Goal: Transaction & Acquisition: Book appointment/travel/reservation

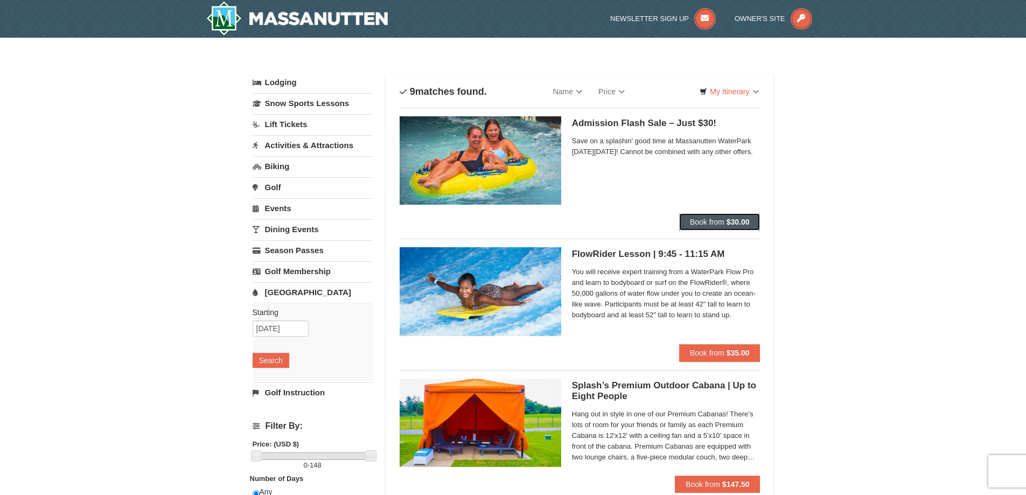
click at [719, 226] on button "Book from $30.00" at bounding box center [719, 221] width 81 height 17
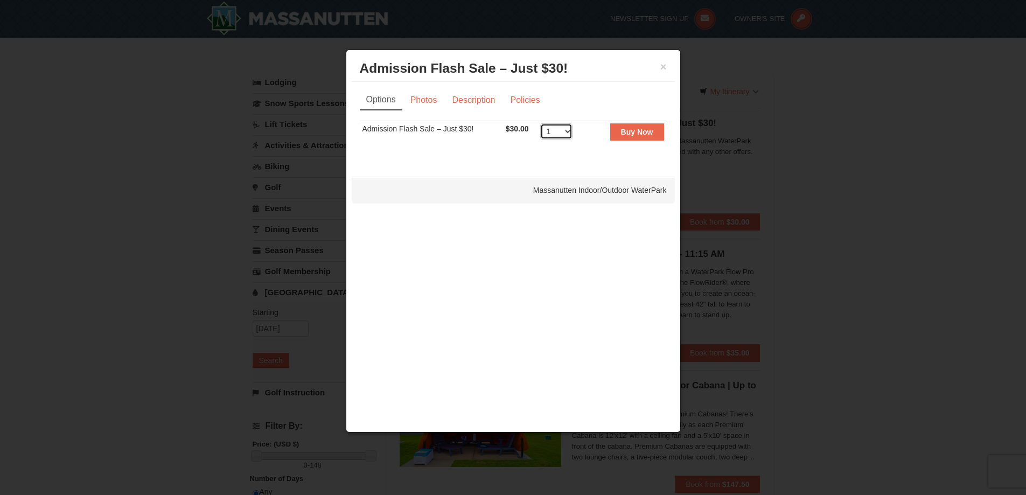
click at [567, 131] on select "1 2 3 4 5 6 7 8 9 10 11 12 13 14 15 16 17 18 19 20 21 22 23 24 25 26 27 28 29 3…" at bounding box center [556, 131] width 32 height 16
click at [846, 227] on div at bounding box center [513, 247] width 1026 height 495
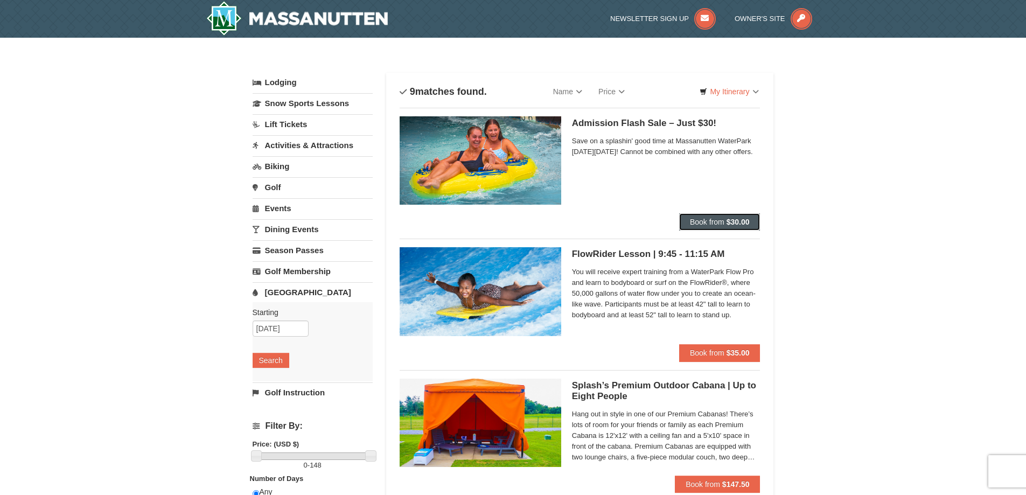
click at [710, 222] on span "Book from" at bounding box center [707, 222] width 34 height 9
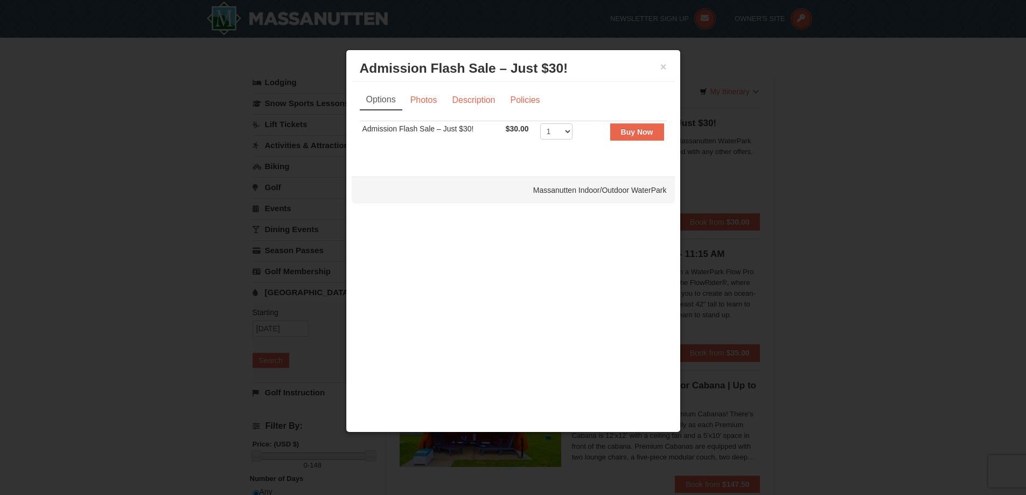
drag, startPoint x: 750, startPoint y: 190, endPoint x: 753, endPoint y: 196, distance: 6.3
click at [751, 190] on div at bounding box center [513, 247] width 1026 height 495
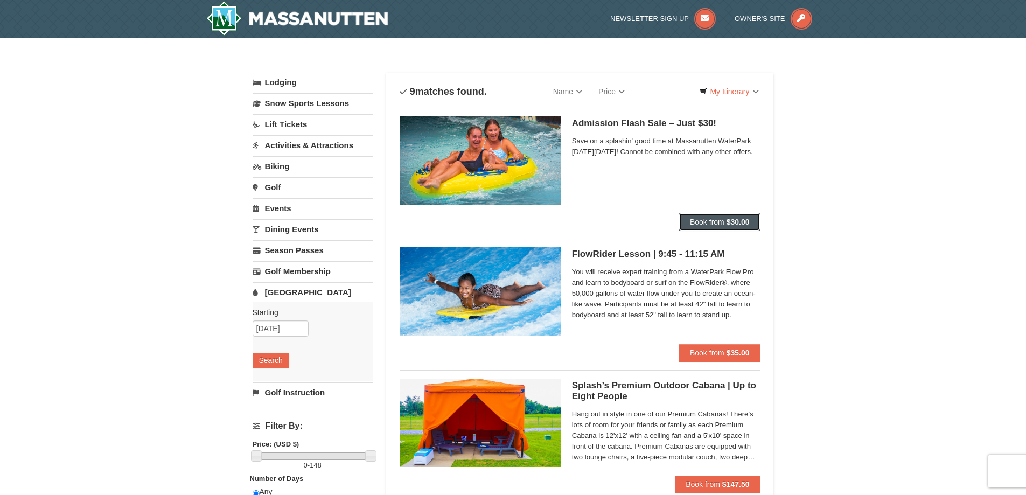
click at [712, 228] on button "Book from $30.00" at bounding box center [719, 221] width 81 height 17
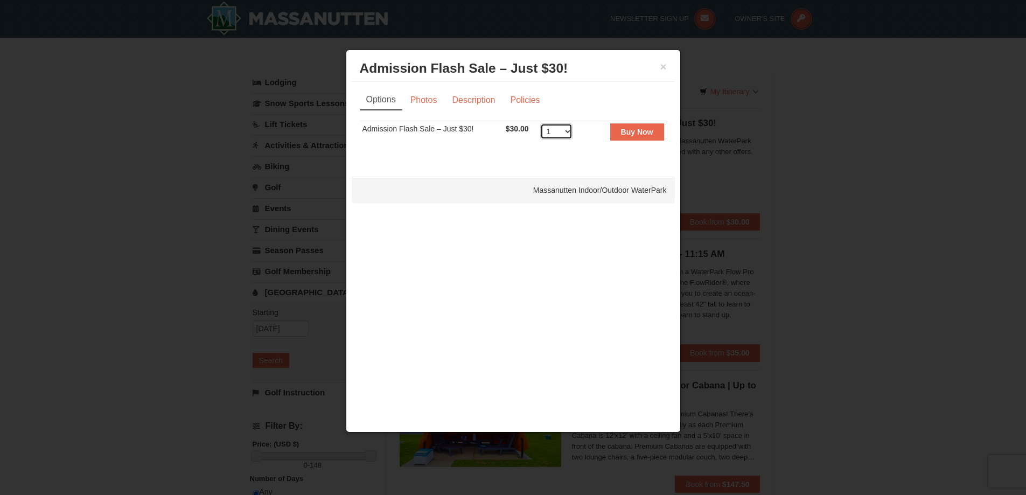
click at [563, 133] on select "1 2 3 4 5 6 7 8 9 10 11 12 13 14 15 16 17 18 19 20 21 22 23 24 25 26 27 28 29 3…" at bounding box center [556, 131] width 32 height 16
select select "4"
click at [540, 123] on select "1 2 3 4 5 6 7 8 9 10 11 12 13 14 15 16 17 18 19 20 21 22 23 24 25 26 27 28 29 3…" at bounding box center [556, 131] width 32 height 16
click at [610, 167] on div "× Admission Flash Sale – Just $30! Massanutten Indoor/Outdoor WaterPark Options…" at bounding box center [513, 241] width 335 height 383
click at [637, 136] on button "Buy Now" at bounding box center [637, 131] width 54 height 17
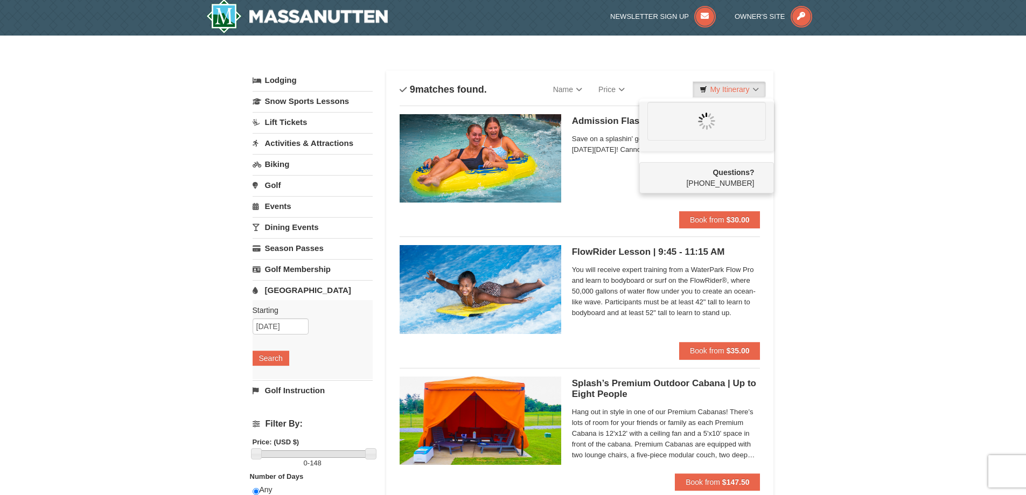
scroll to position [3, 0]
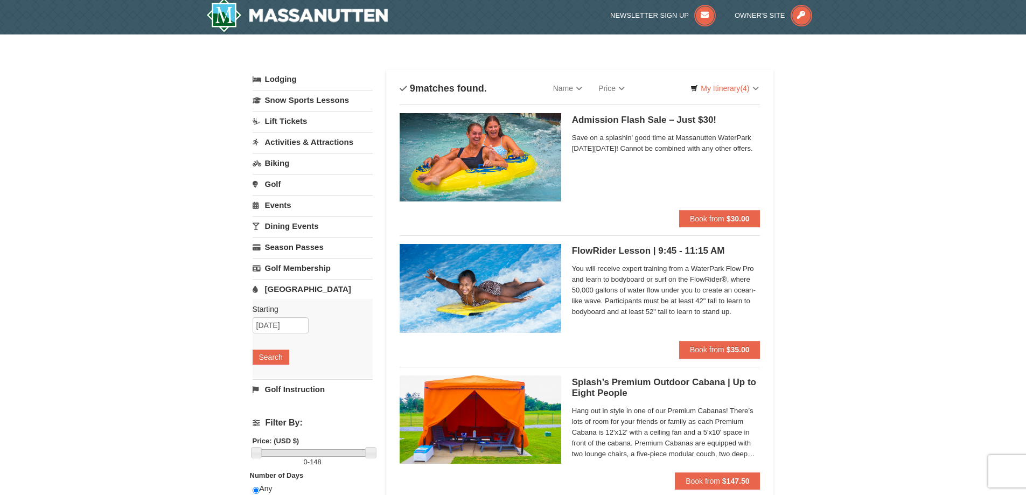
scroll to position [0, 0]
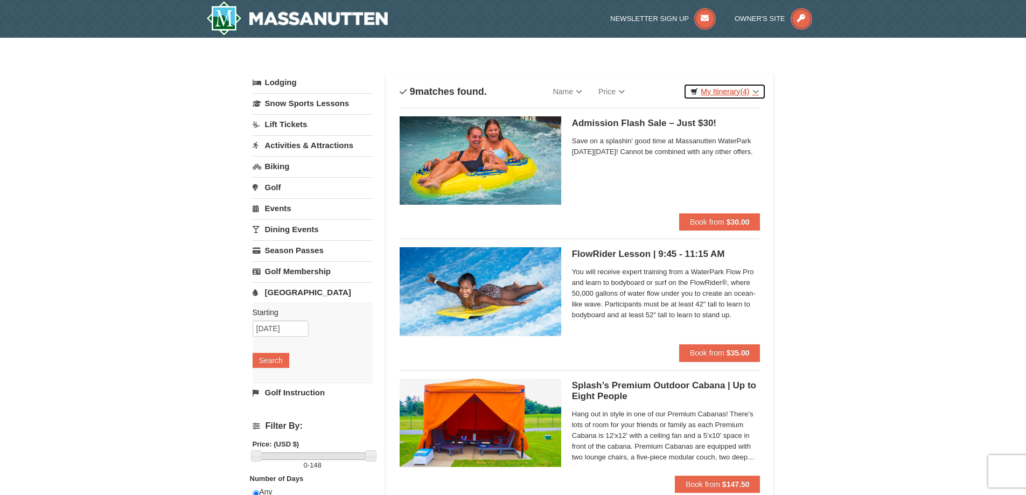
click at [730, 95] on link "My Itinerary (4)" at bounding box center [725, 91] width 82 height 16
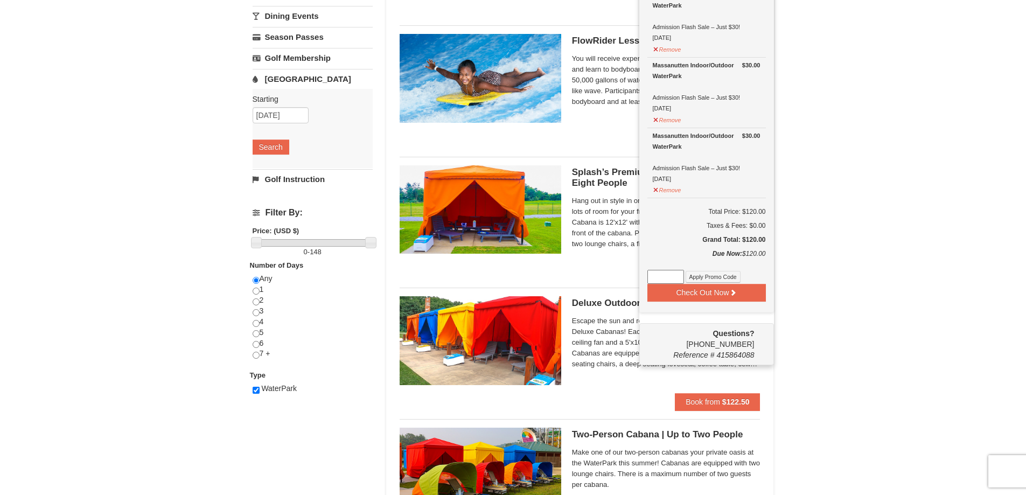
scroll to position [215, 0]
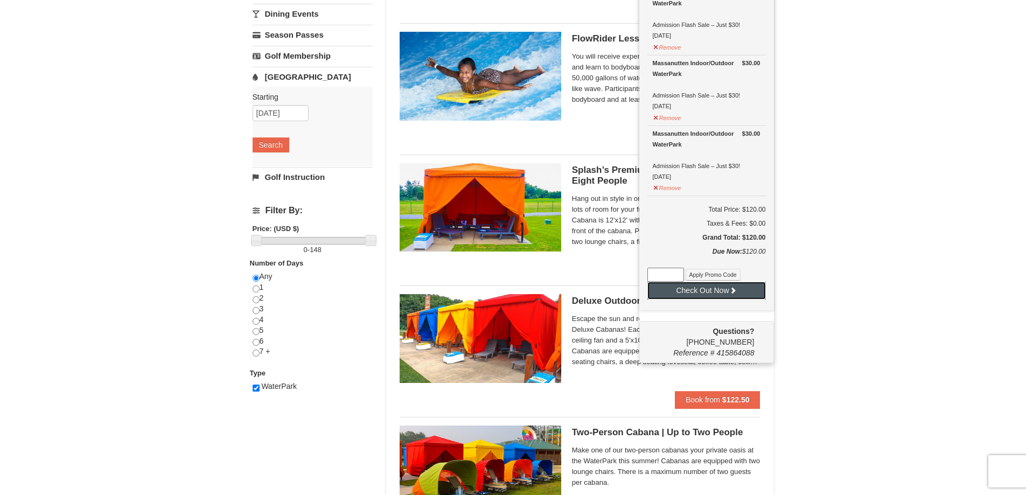
click at [713, 297] on button "Check Out Now" at bounding box center [706, 290] width 119 height 17
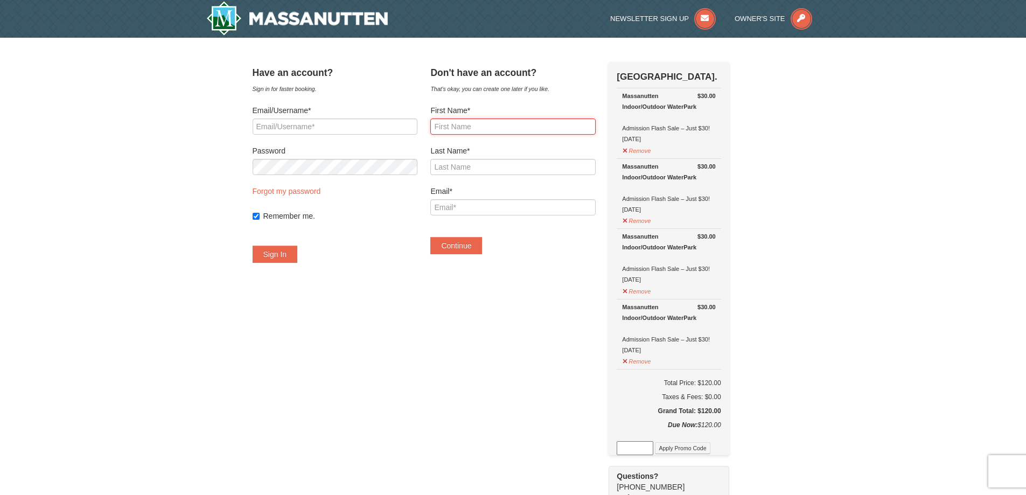
click at [449, 127] on input "First Name*" at bounding box center [512, 127] width 165 height 16
type input "Byong K."
type input "Chang"
type input "Byong.chang@gmail.com"
type input "Byong"
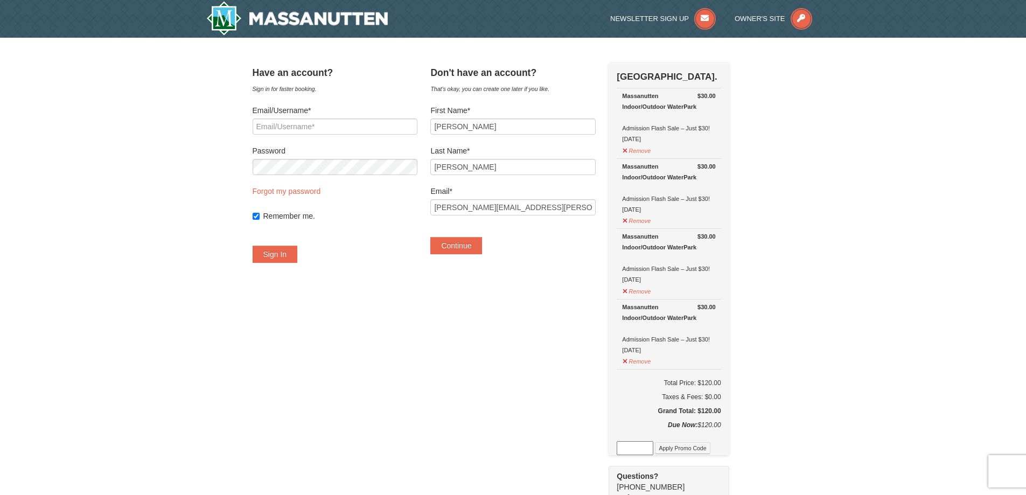
click at [571, 268] on div "Have an account? Sign in for faster booking. Email/Username* Password Forgot my…" at bounding box center [513, 415] width 521 height 707
click at [482, 249] on button "Continue" at bounding box center [456, 245] width 52 height 17
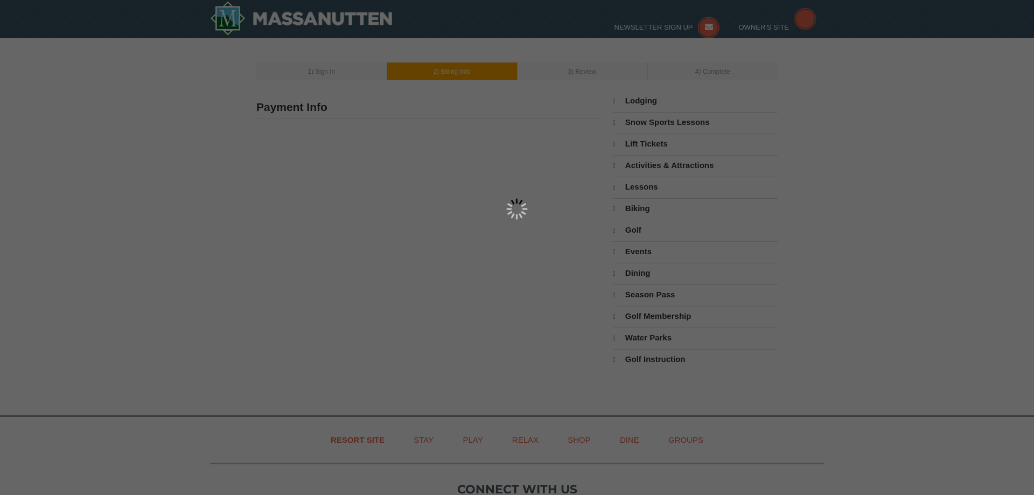
select select "82"
type input "Byong Chang"
select select "KR"
select select "82"
type input "Byong.chang@gmail.com"
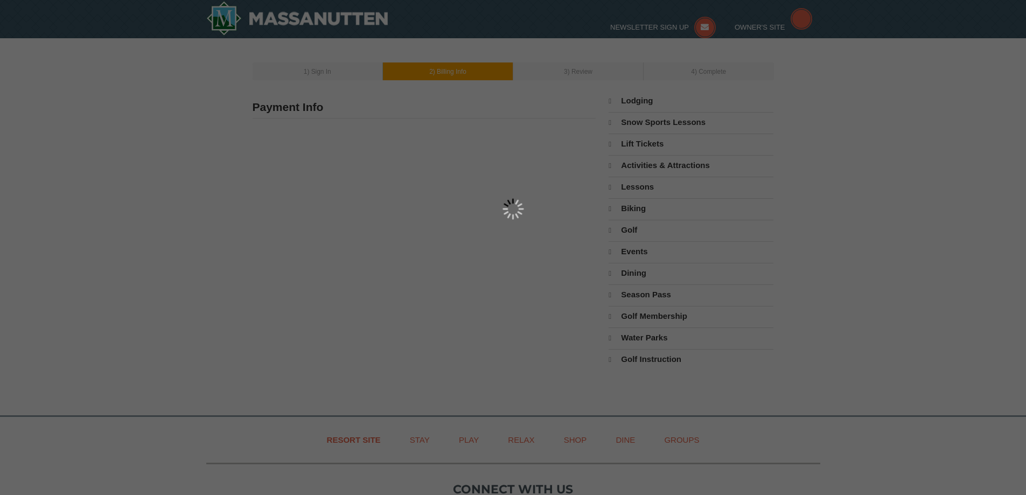
select select "9"
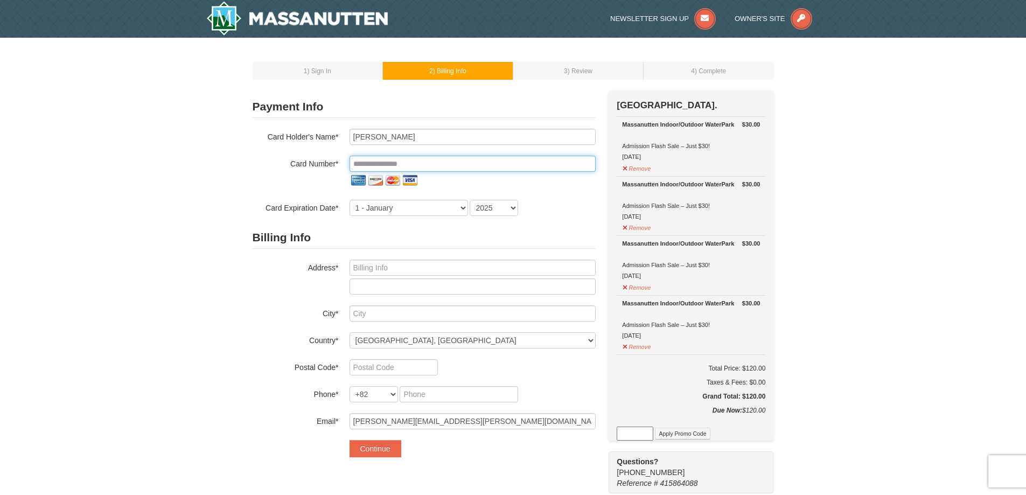
click at [398, 164] on input "tel" at bounding box center [473, 164] width 246 height 16
type input "**********"
select select "11"
select select "2026"
click at [411, 271] on input "text" at bounding box center [473, 268] width 246 height 16
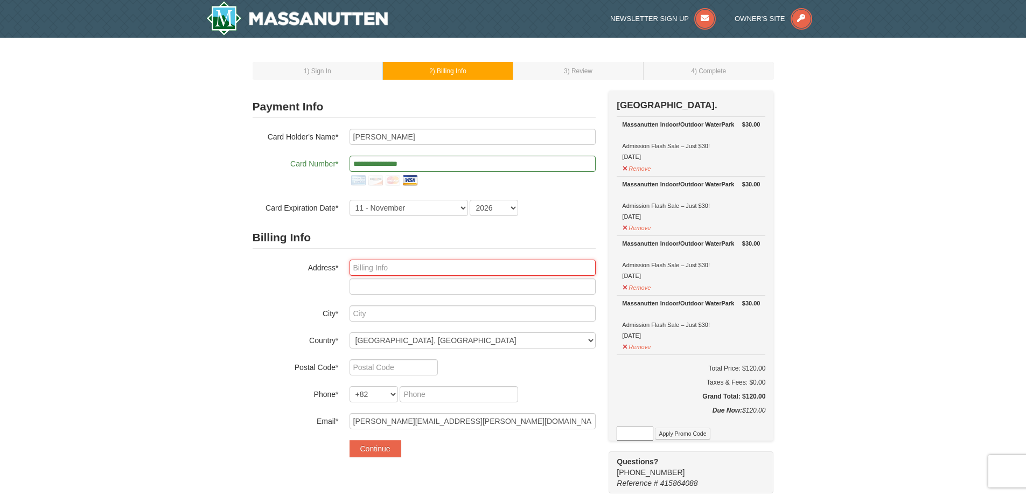
type input "6103 Sherborn Ln"
type input "West Springfield"
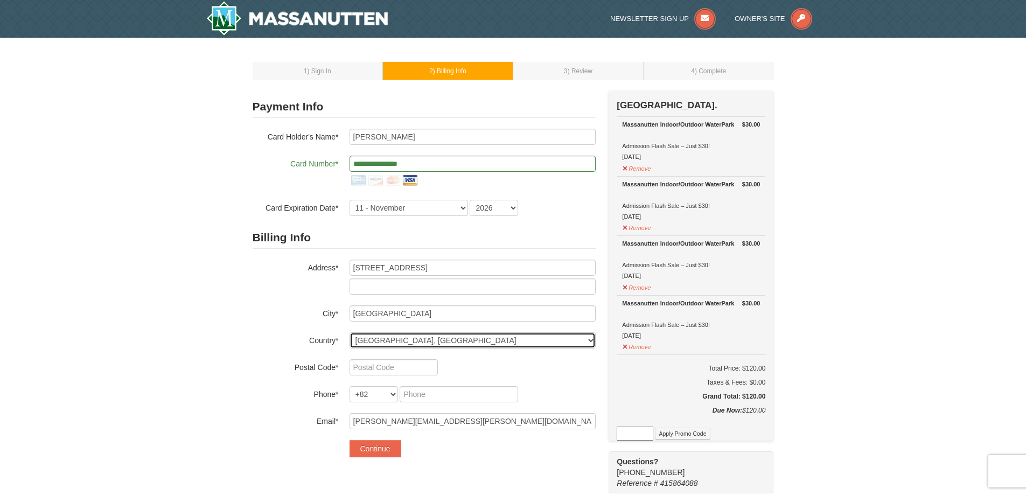
select select "US"
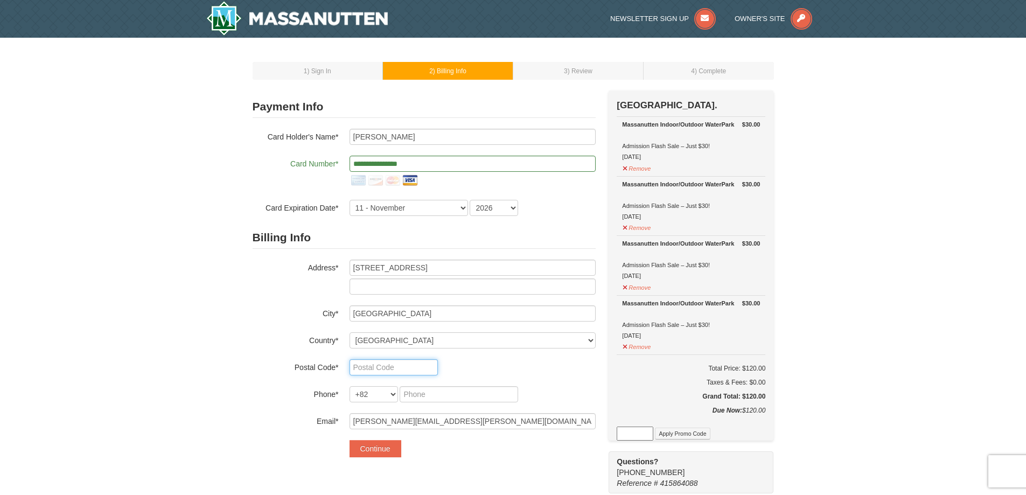
type input "22152"
type input "[PERSON_NAME][EMAIL_ADDRESS][PERSON_NAME][DOMAIN_NAME]"
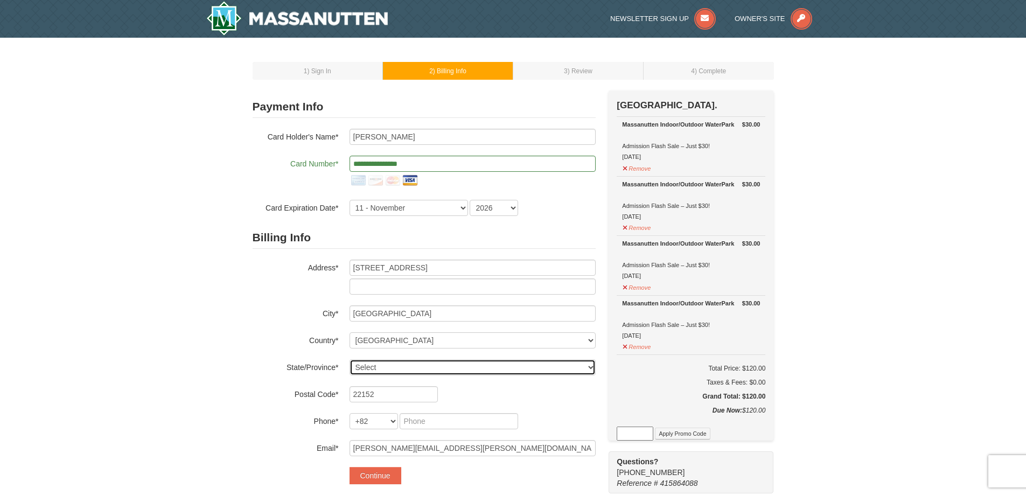
select select "VA"
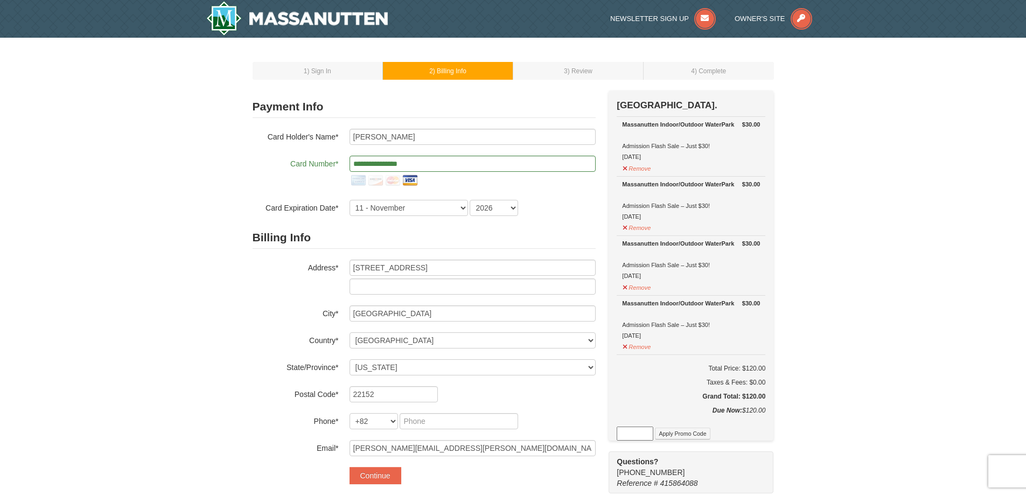
click at [251, 336] on div "1 ) Sign In 2 ) Billing Info 3 ) Review ) Complete ×" at bounding box center [513, 408] width 543 height 720
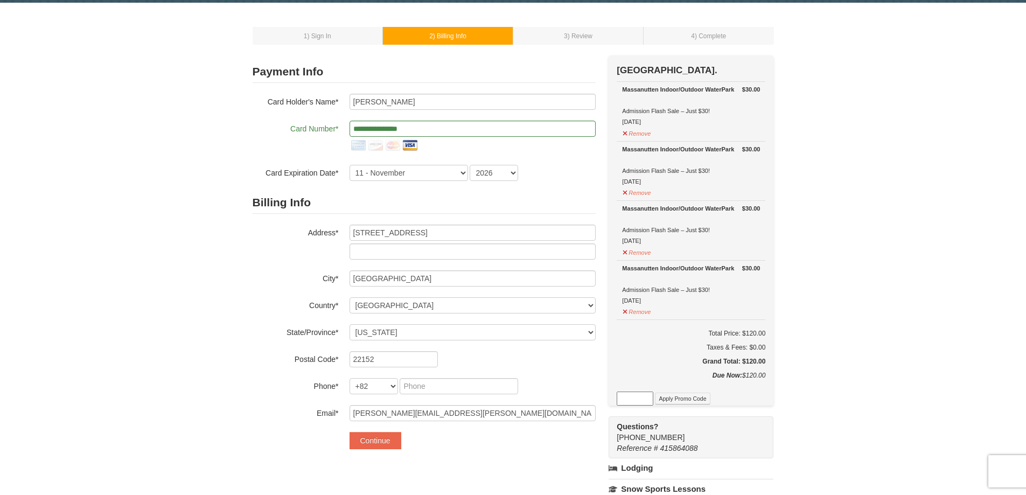
scroll to position [108, 0]
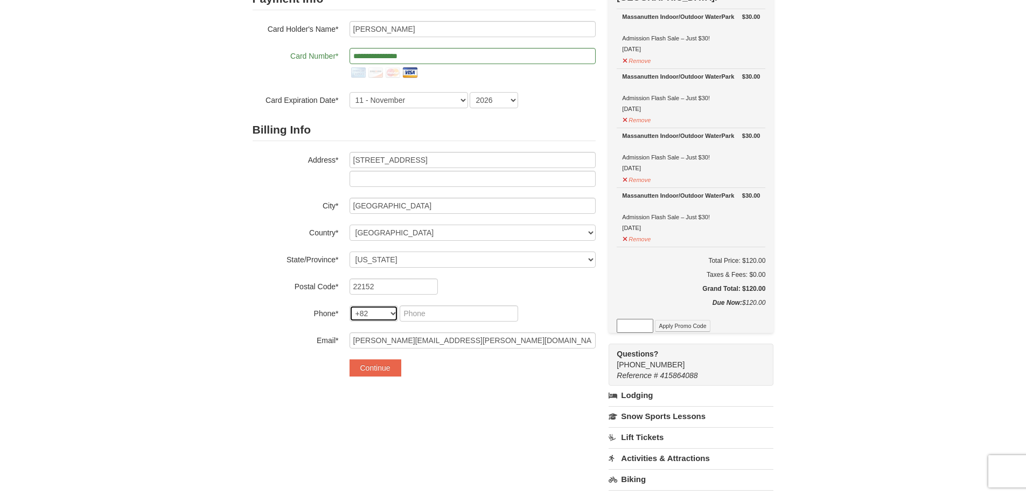
click at [395, 311] on select "+1 +20 +212 +213 +216 +218 +220 +221 +222 +223 +224 +225 +226 +227 +228 +229 +2…" at bounding box center [374, 313] width 48 height 16
select select "1"
click at [350, 305] on select "+1 +20 +212 +213 +216 +218 +220 +221 +222 +223 +224 +225 +226 +227 +228 +229 +2…" at bounding box center [374, 313] width 48 height 16
click at [406, 309] on input "tel" at bounding box center [404, 313] width 40 height 16
type input "937"
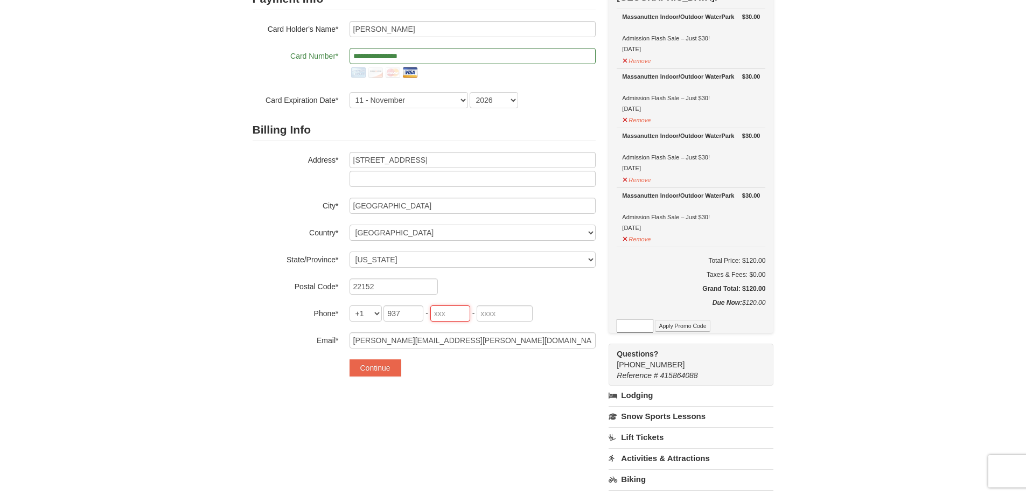
type input "815"
type input "6053"
type input "937"
click at [441, 374] on div "Continue" at bounding box center [473, 367] width 246 height 17
click at [377, 372] on button "Continue" at bounding box center [376, 367] width 52 height 17
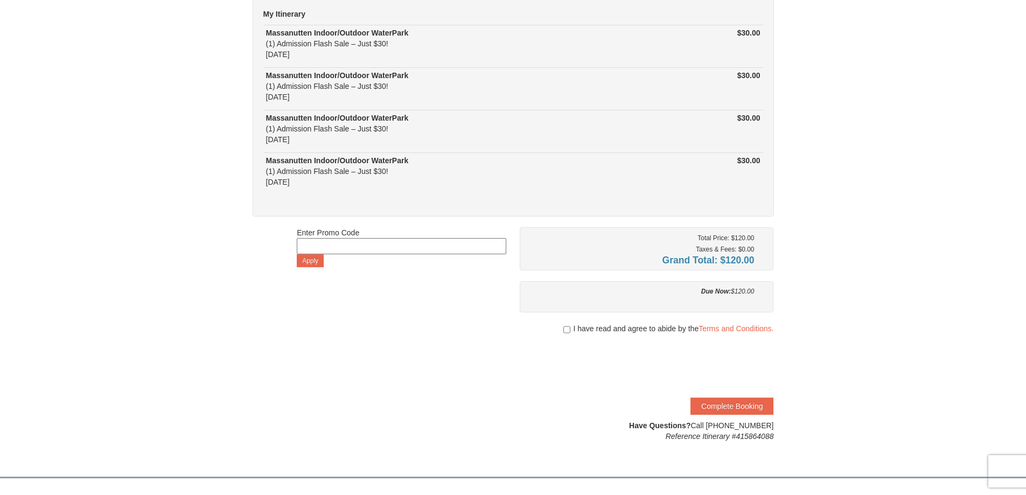
scroll to position [108, 0]
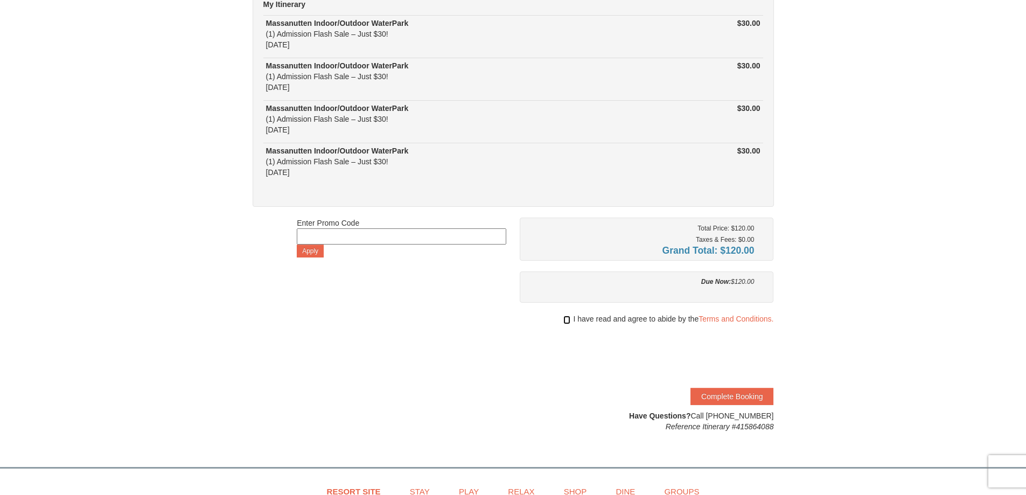
click at [565, 322] on input "checkbox" at bounding box center [566, 320] width 7 height 9
checkbox input "true"
click at [722, 396] on button "Complete Booking" at bounding box center [732, 396] width 83 height 17
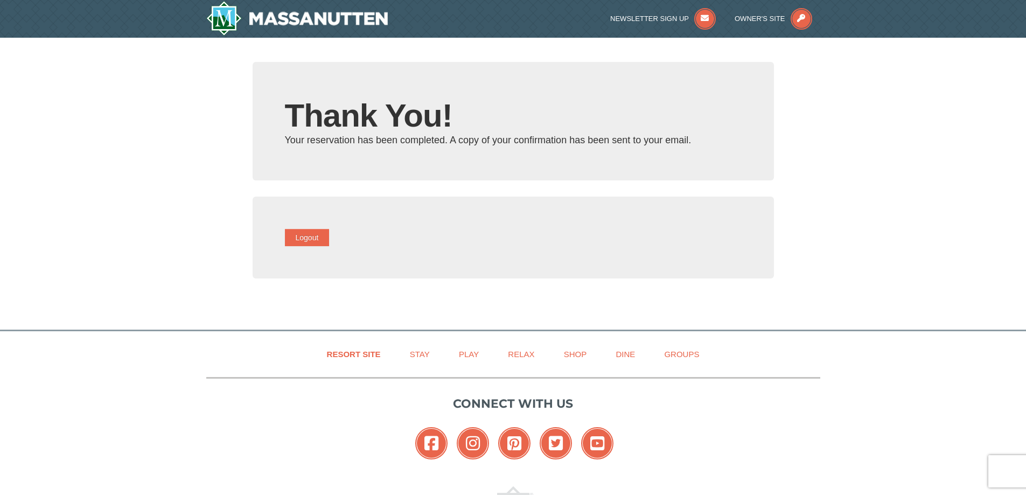
type input "[PERSON_NAME][EMAIL_ADDRESS][PERSON_NAME][DOMAIN_NAME]"
